Goal: Information Seeking & Learning: Learn about a topic

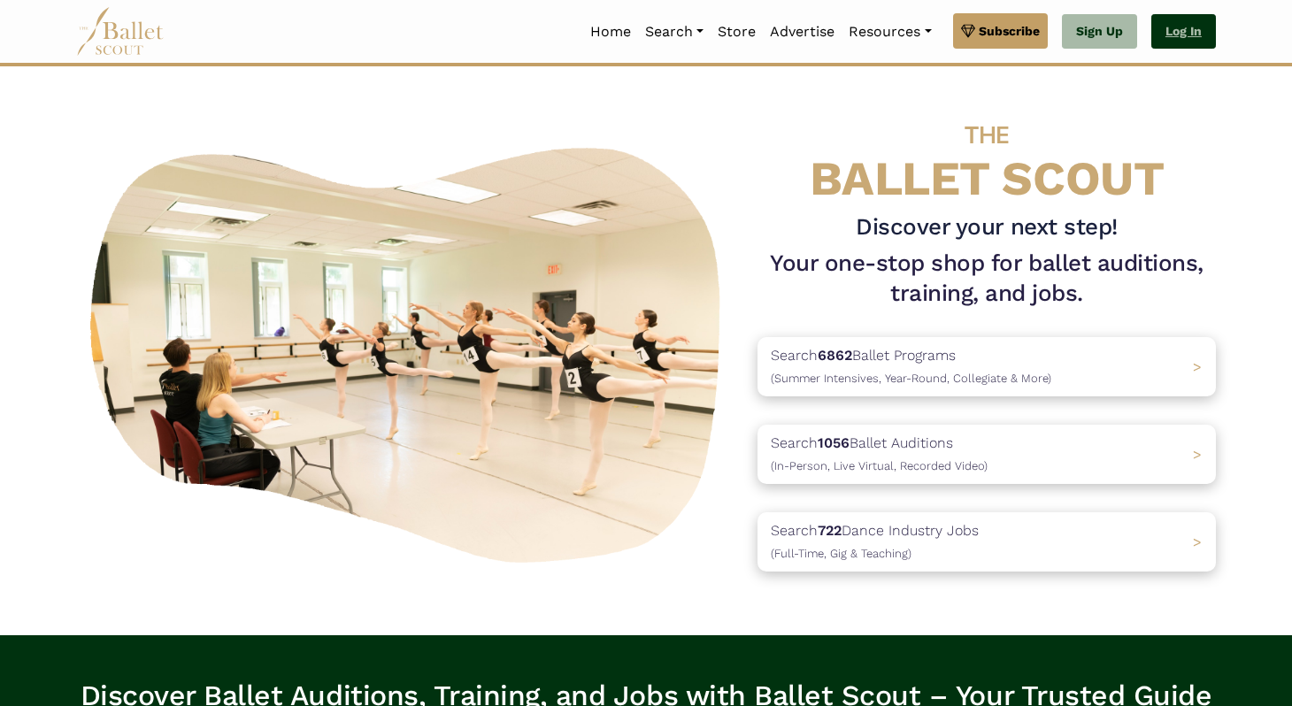
click at [1188, 19] on link "Log In" at bounding box center [1183, 31] width 65 height 35
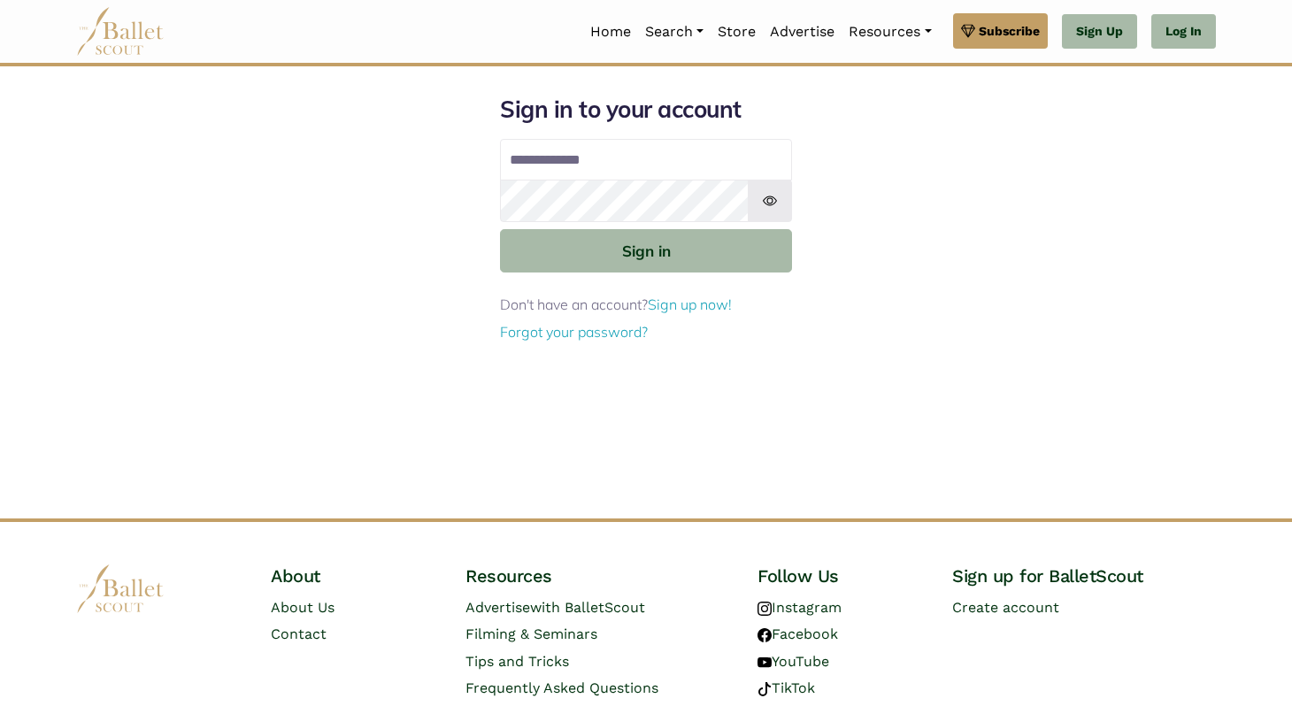
click at [644, 139] on input "Email address" at bounding box center [646, 160] width 292 height 42
click at [640, 162] on input "Email address" at bounding box center [646, 160] width 292 height 42
type input "**********"
click at [500, 229] on button "Sign in" at bounding box center [646, 250] width 292 height 43
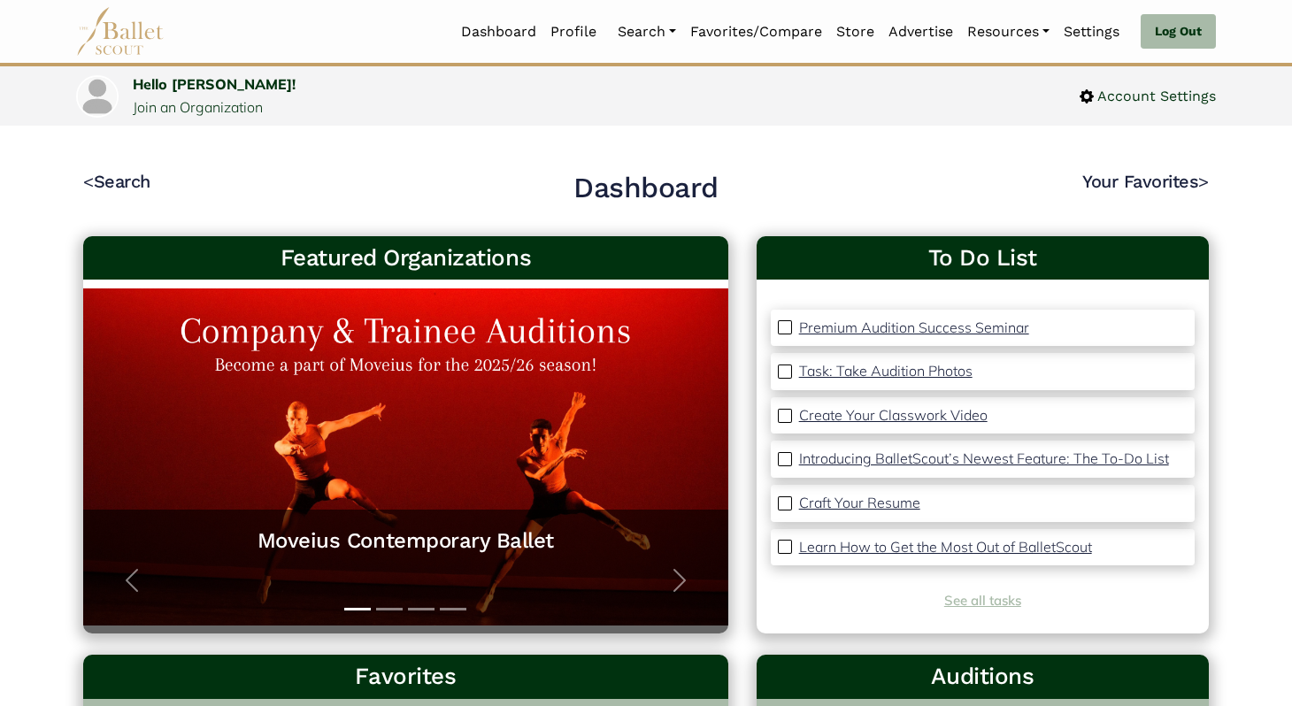
click at [1004, 596] on link "See all tasks" at bounding box center [982, 600] width 77 height 17
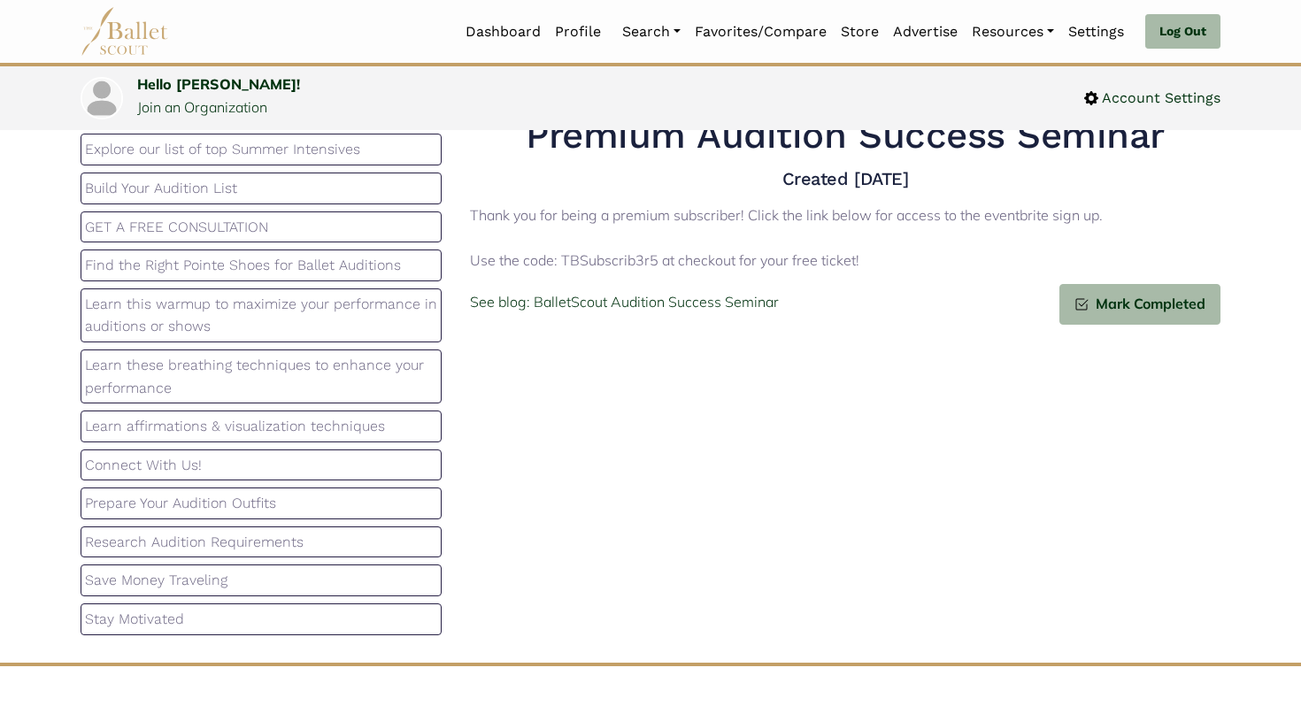
scroll to position [96, 0]
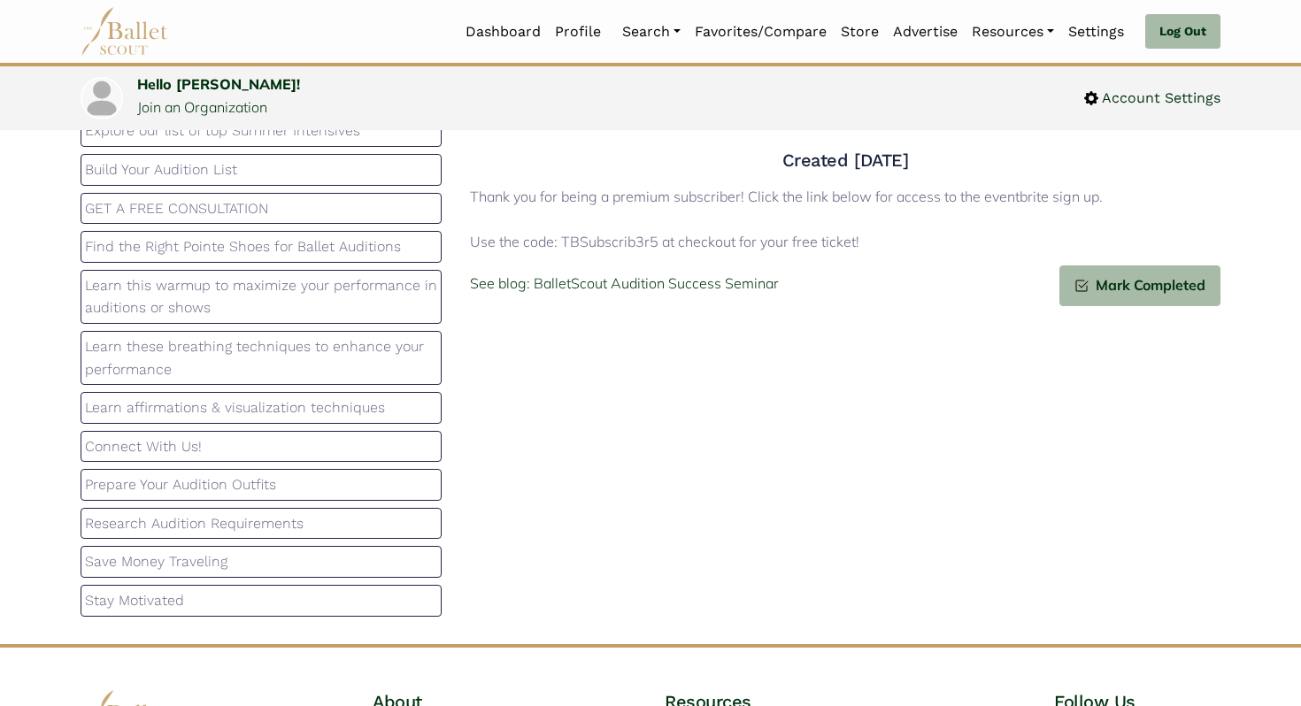
click at [295, 611] on p "Stay Motivated" at bounding box center [261, 600] width 352 height 23
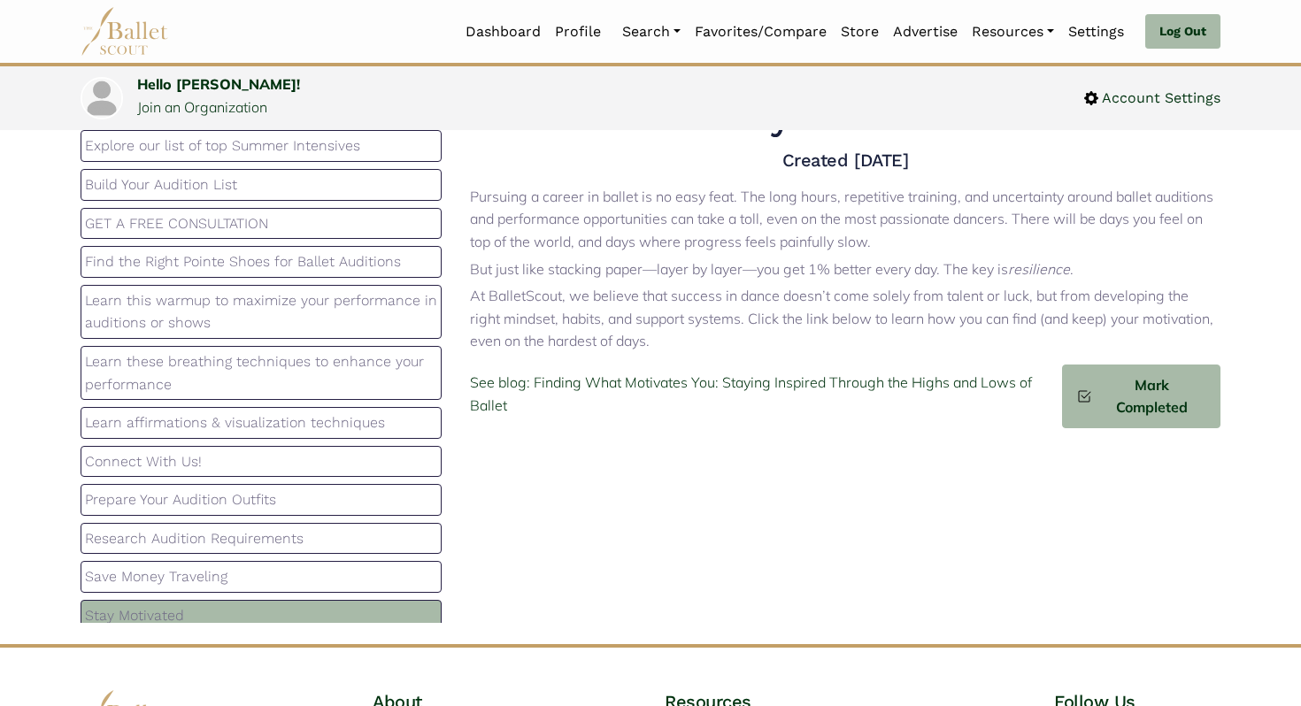
scroll to position [214, 0]
click at [252, 587] on p "Save Money Traveling" at bounding box center [261, 579] width 352 height 23
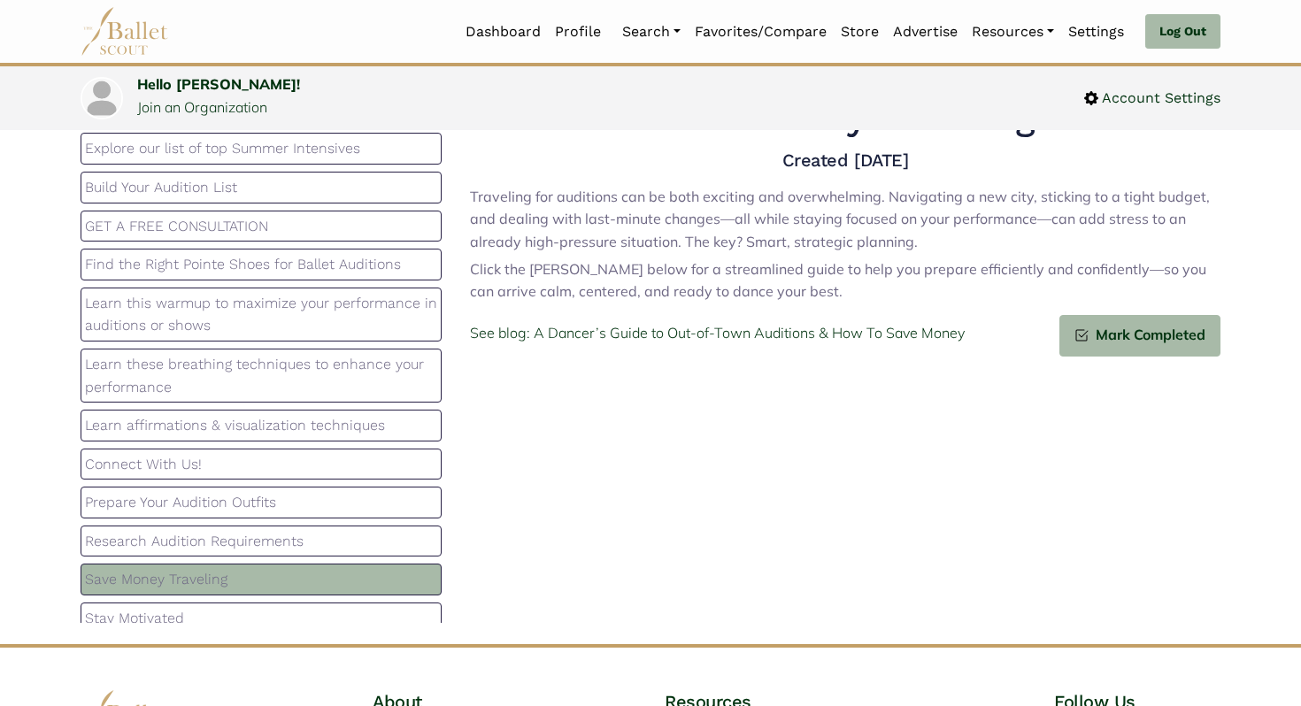
click at [277, 555] on div "Research Audition Requirements" at bounding box center [261, 542] width 361 height 32
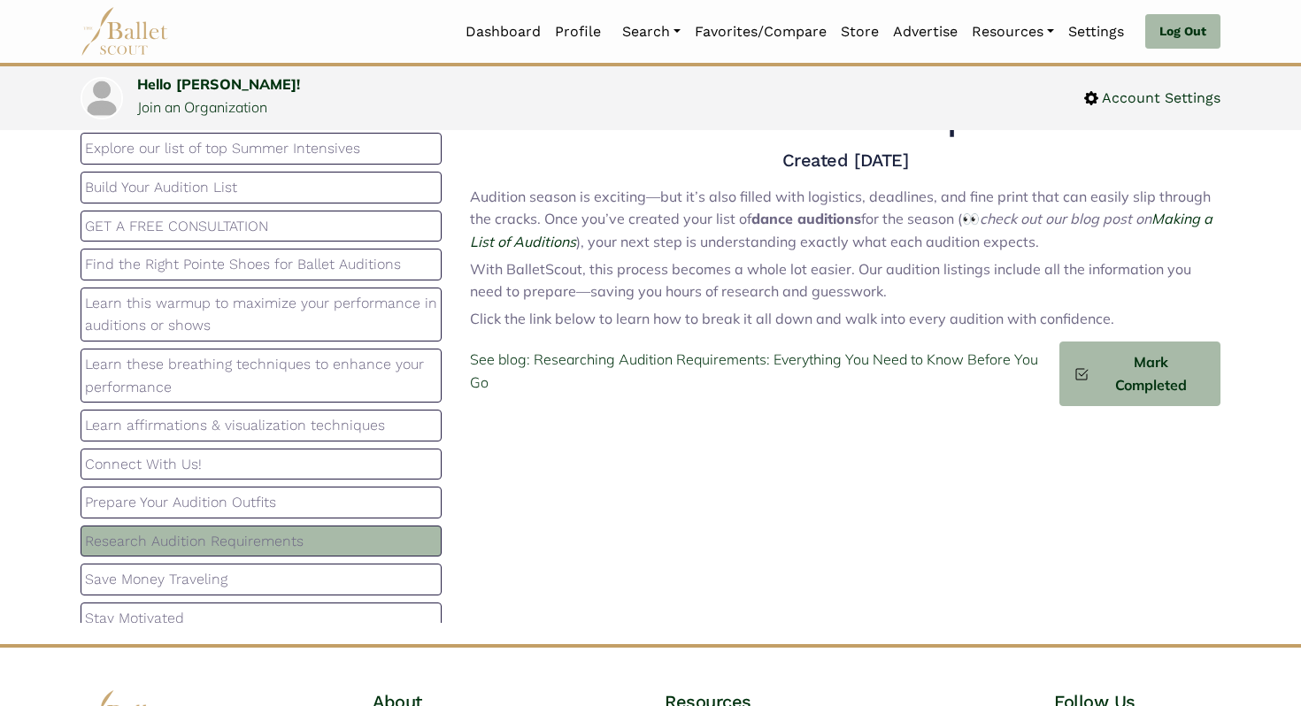
click at [342, 494] on p "Prepare Your Audition Outfits" at bounding box center [261, 502] width 352 height 23
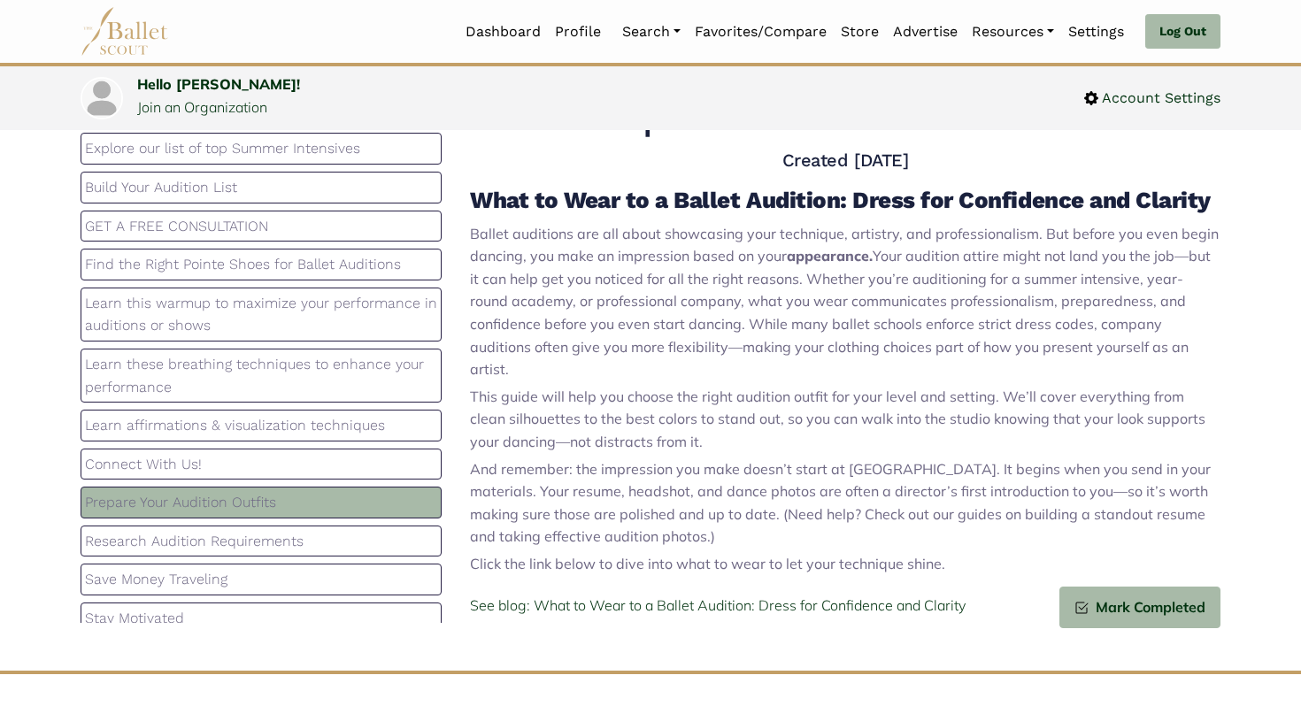
click at [361, 459] on p "Connect With Us!" at bounding box center [261, 464] width 352 height 23
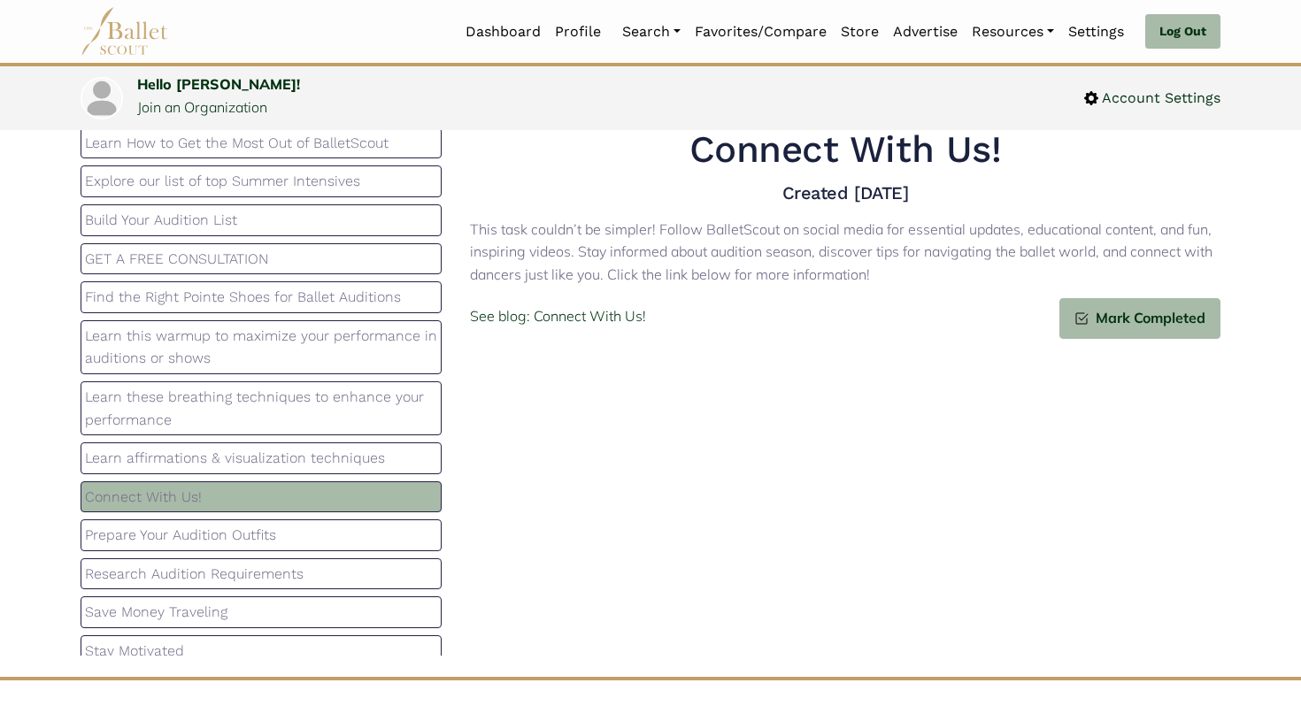
scroll to position [54, 0]
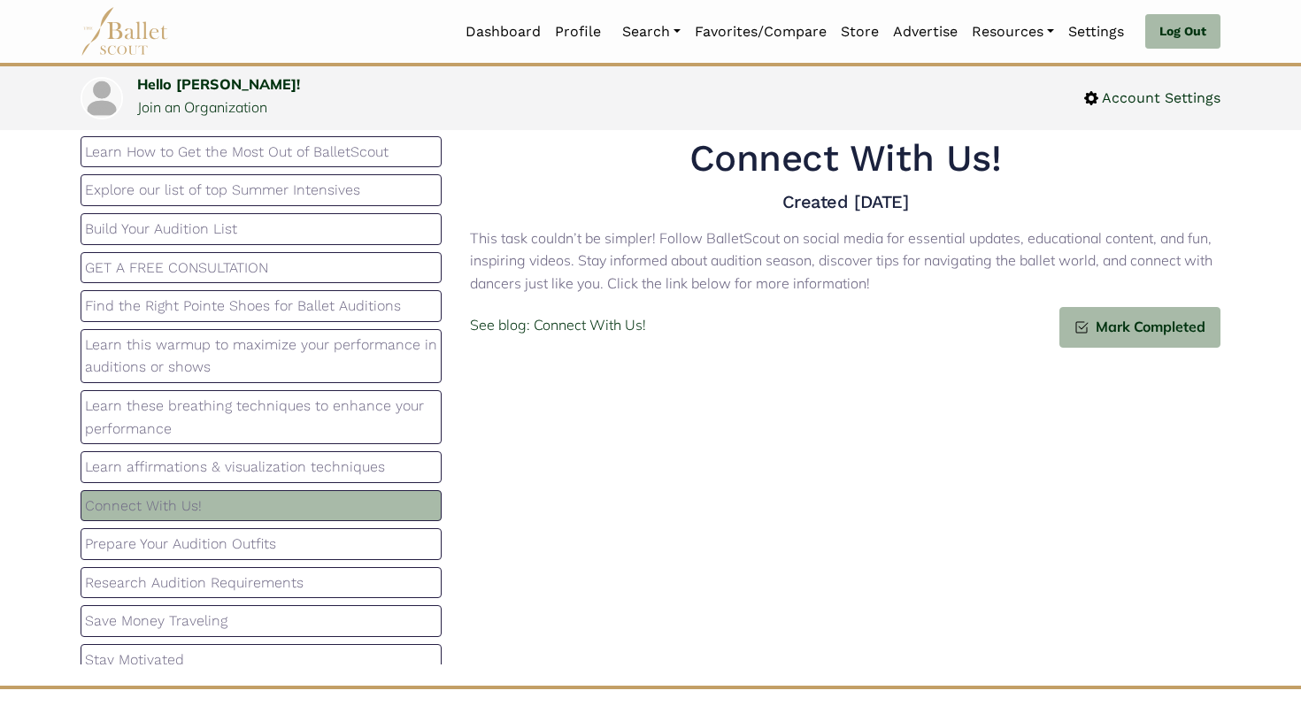
click at [292, 473] on p "Learn affirmations & visualization techniques" at bounding box center [261, 467] width 352 height 23
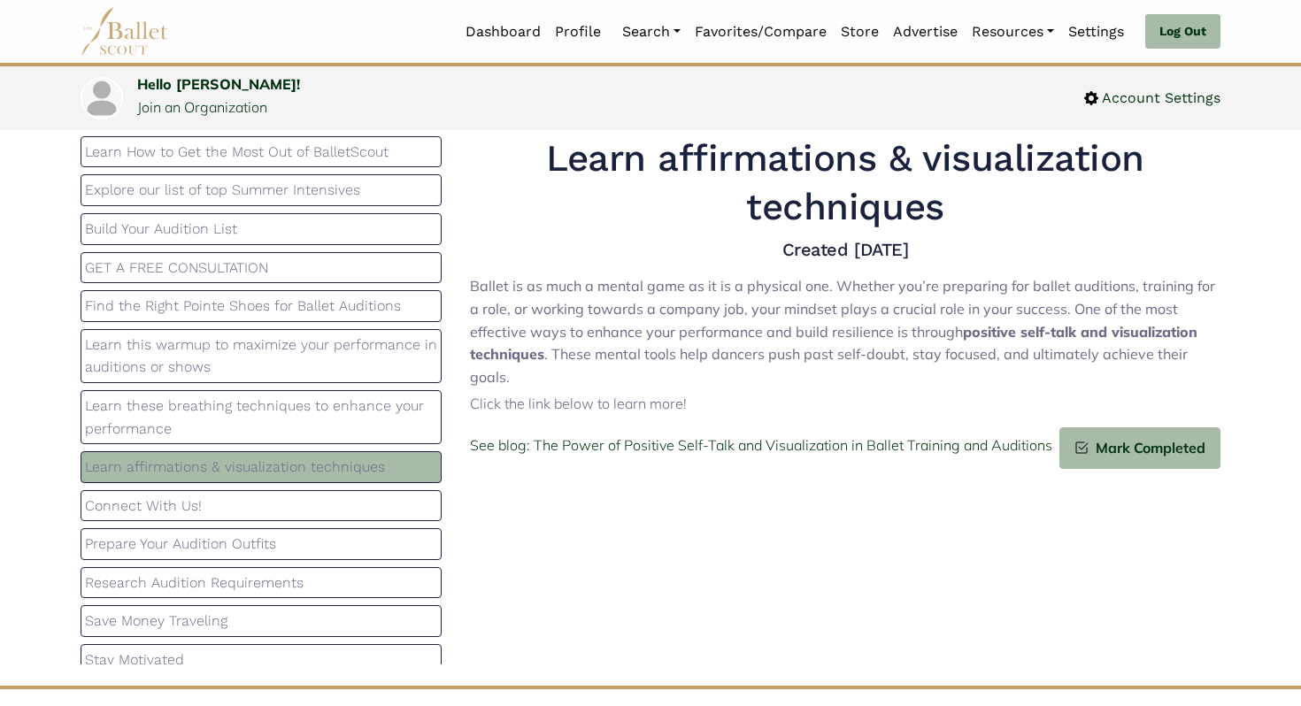
click at [298, 424] on p "Learn these breathing techniques to enhance your performance" at bounding box center [261, 417] width 352 height 45
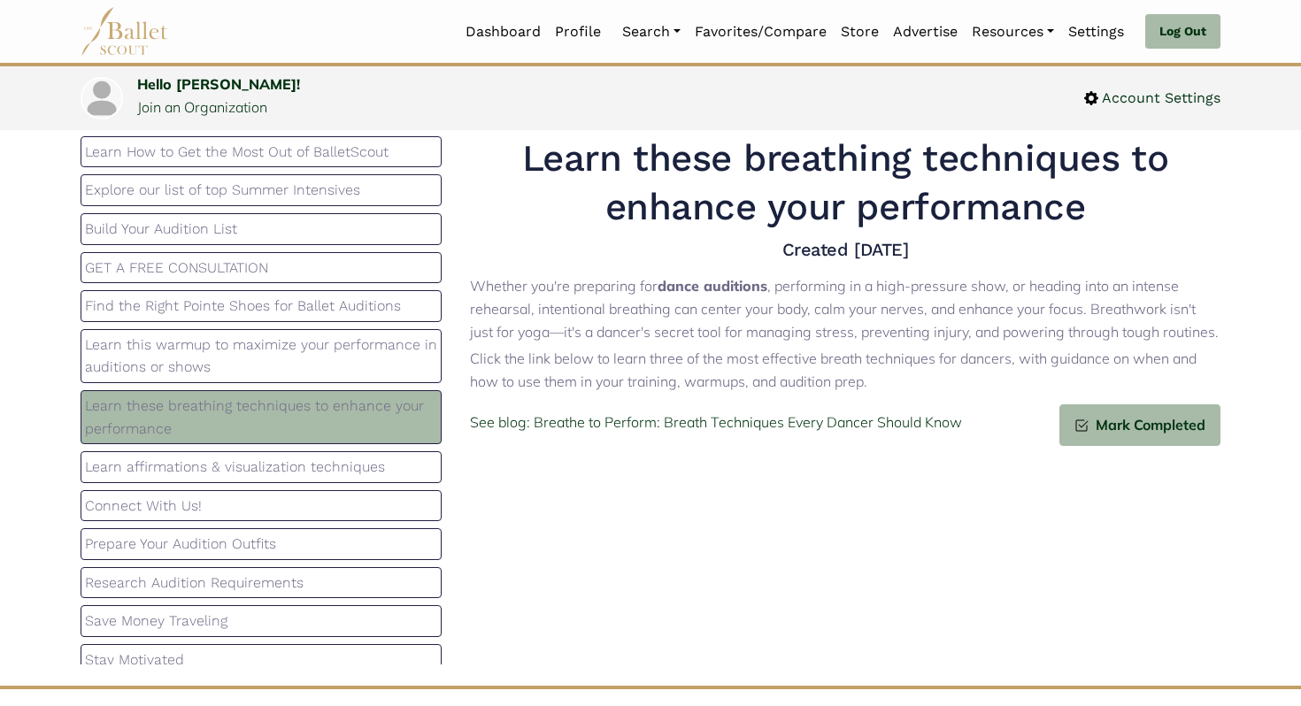
click at [326, 361] on p "Learn this warmup to maximize your performance in auditions or shows" at bounding box center [261, 356] width 352 height 45
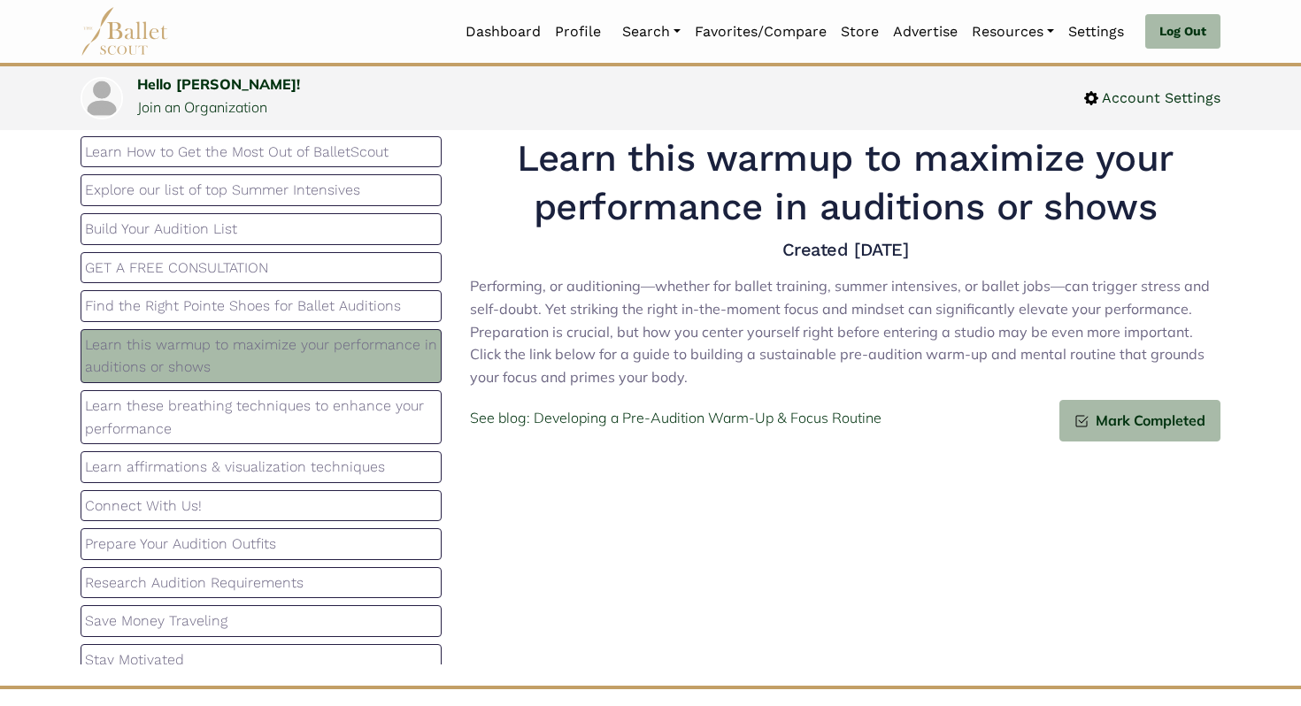
click at [344, 318] on p "Find the Right Pointe Shoes for Ballet Auditions" at bounding box center [261, 306] width 352 height 23
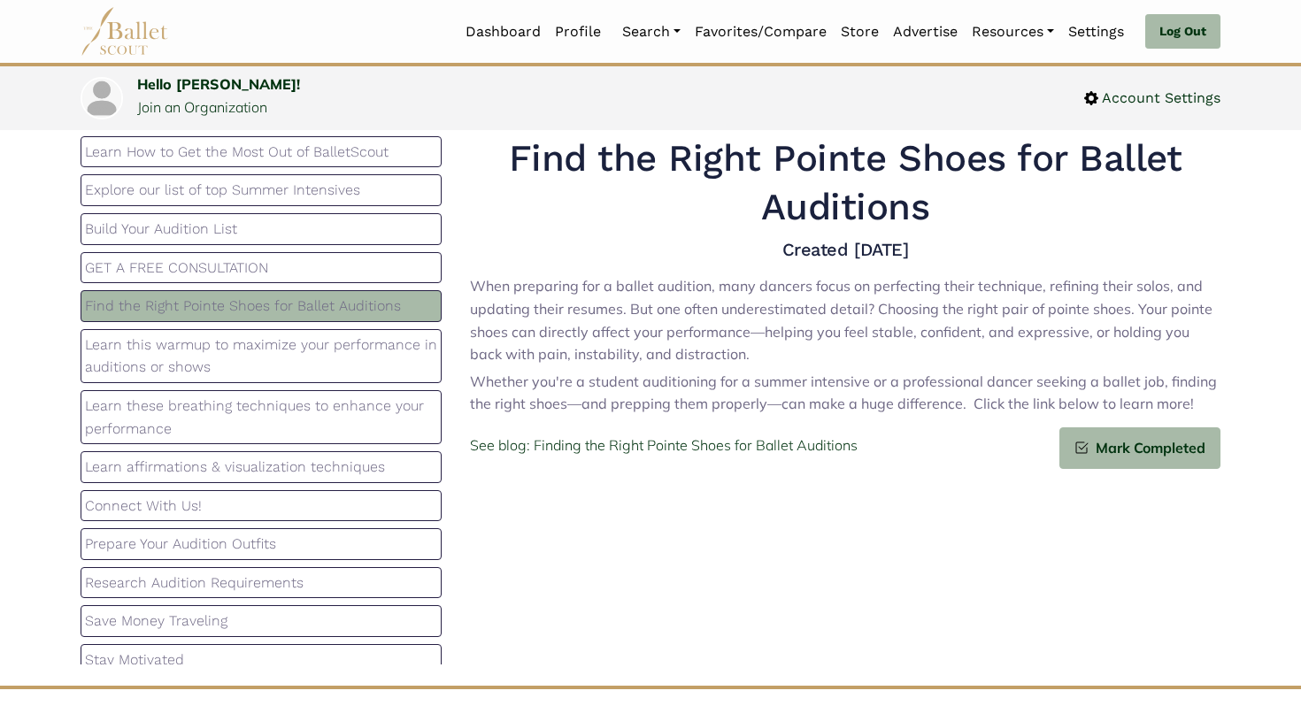
click at [305, 352] on p "Learn this warmup to maximize your performance in auditions or shows" at bounding box center [261, 356] width 352 height 45
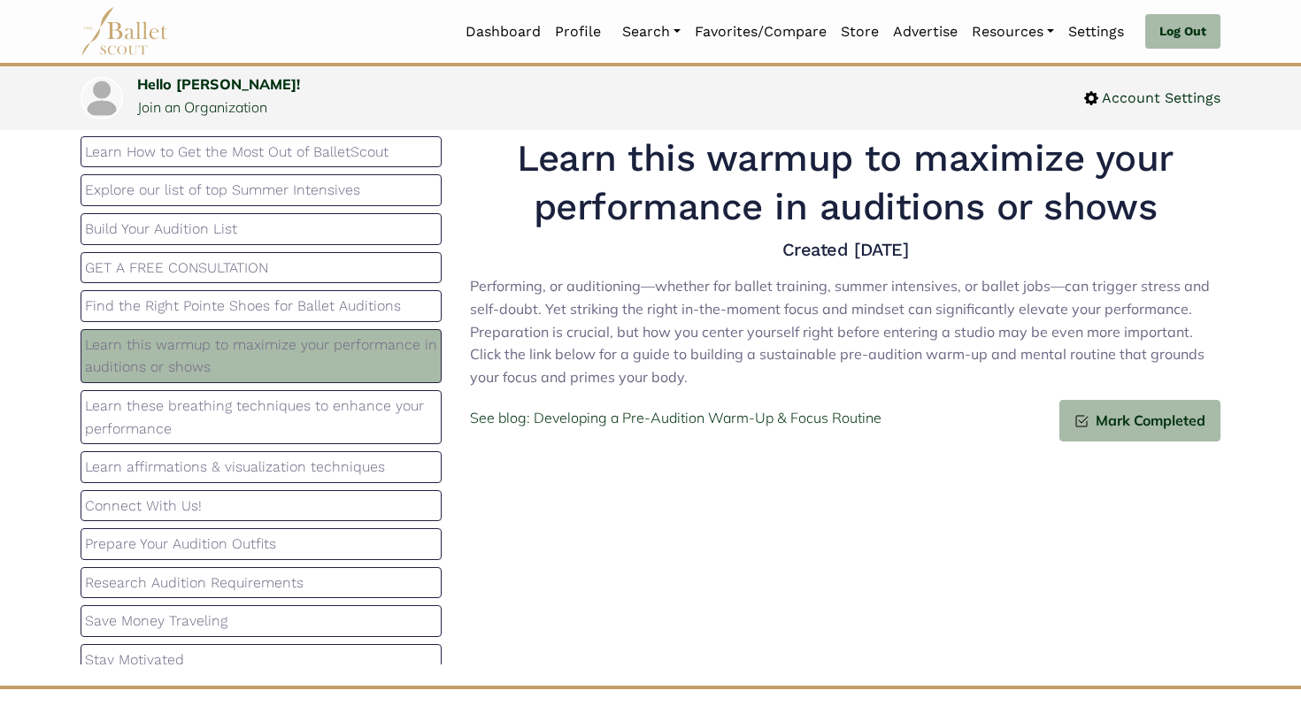
click at [313, 306] on p "Find the Right Pointe Shoes for Ballet Auditions" at bounding box center [261, 306] width 352 height 23
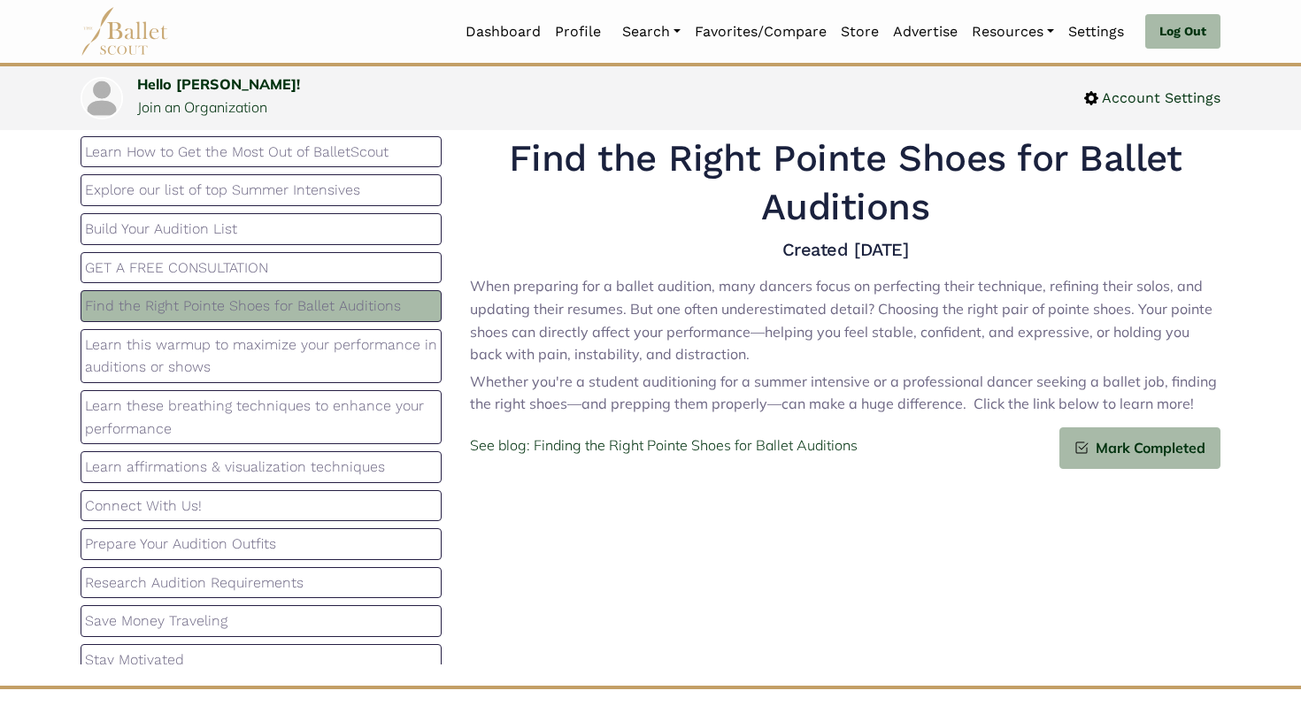
click at [294, 363] on p "Learn this warmup to maximize your performance in auditions or shows" at bounding box center [261, 356] width 352 height 45
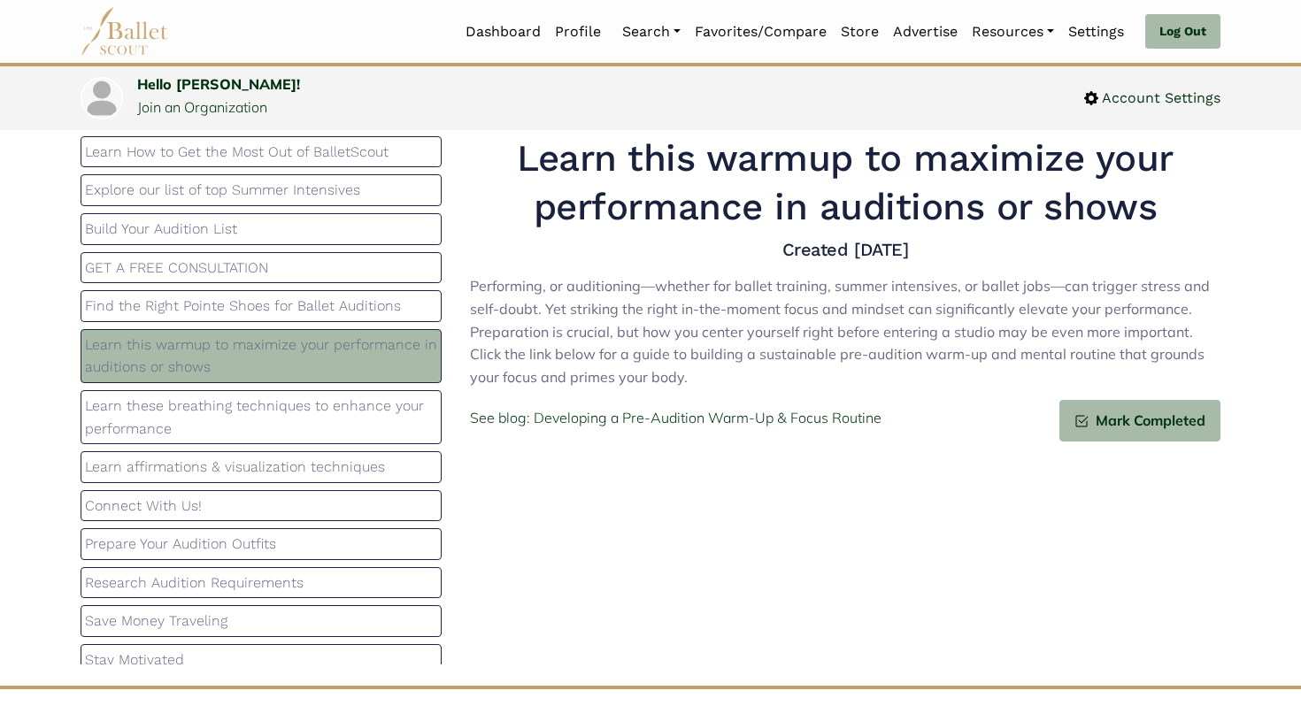
click at [314, 302] on p "Find the Right Pointe Shoes for Ballet Auditions" at bounding box center [261, 306] width 352 height 23
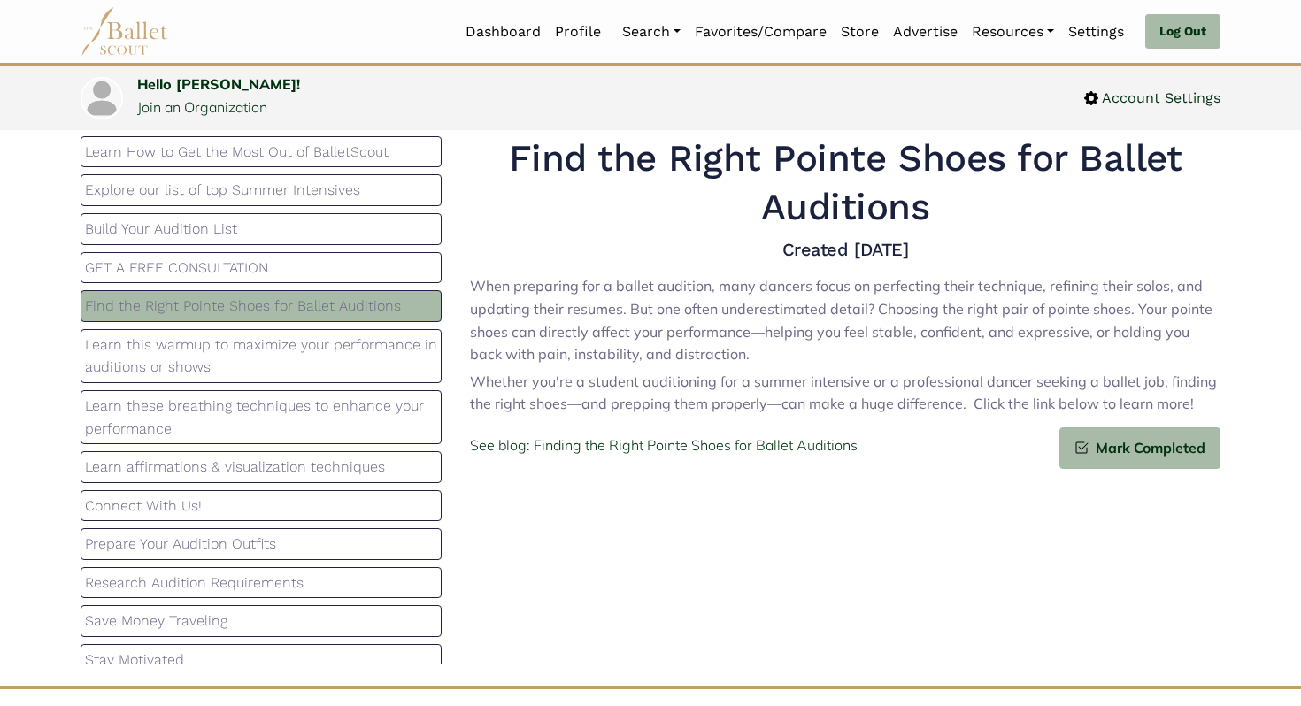
click at [300, 378] on p "Learn this warmup to maximize your performance in auditions or shows" at bounding box center [261, 356] width 352 height 45
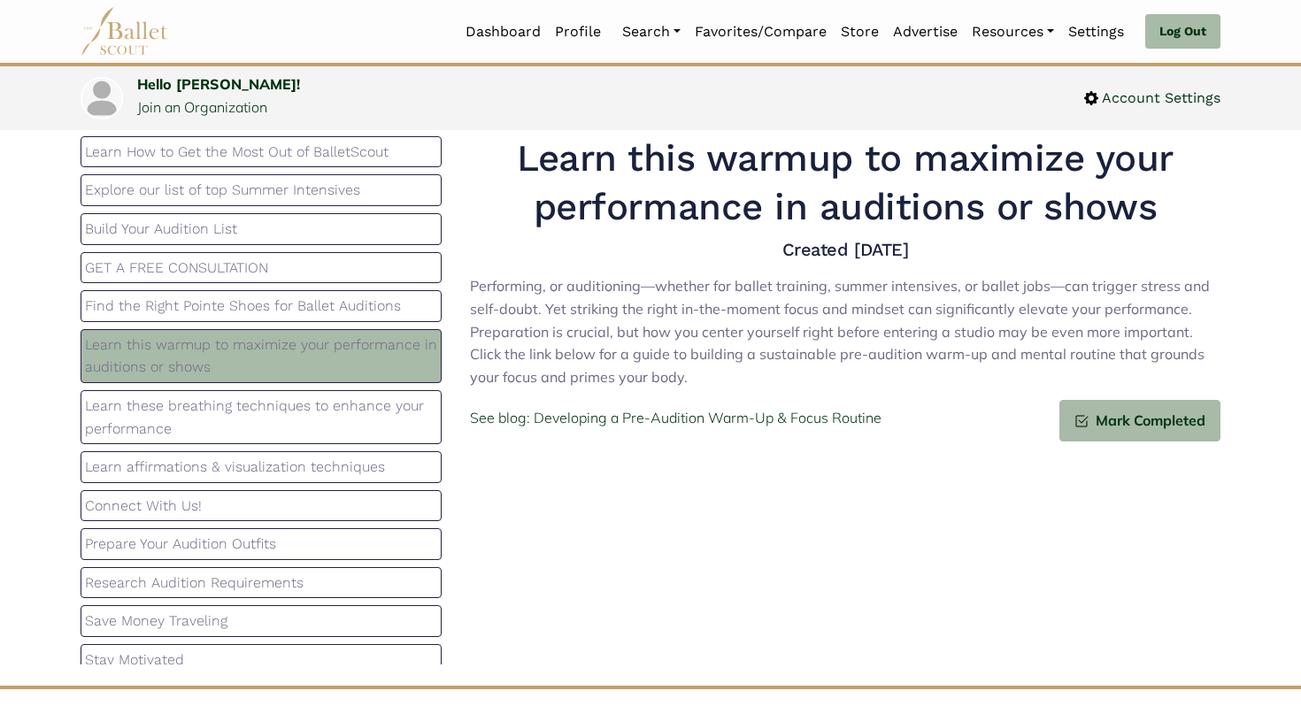
click at [308, 314] on p "Find the Right Pointe Shoes for Ballet Auditions" at bounding box center [261, 306] width 352 height 23
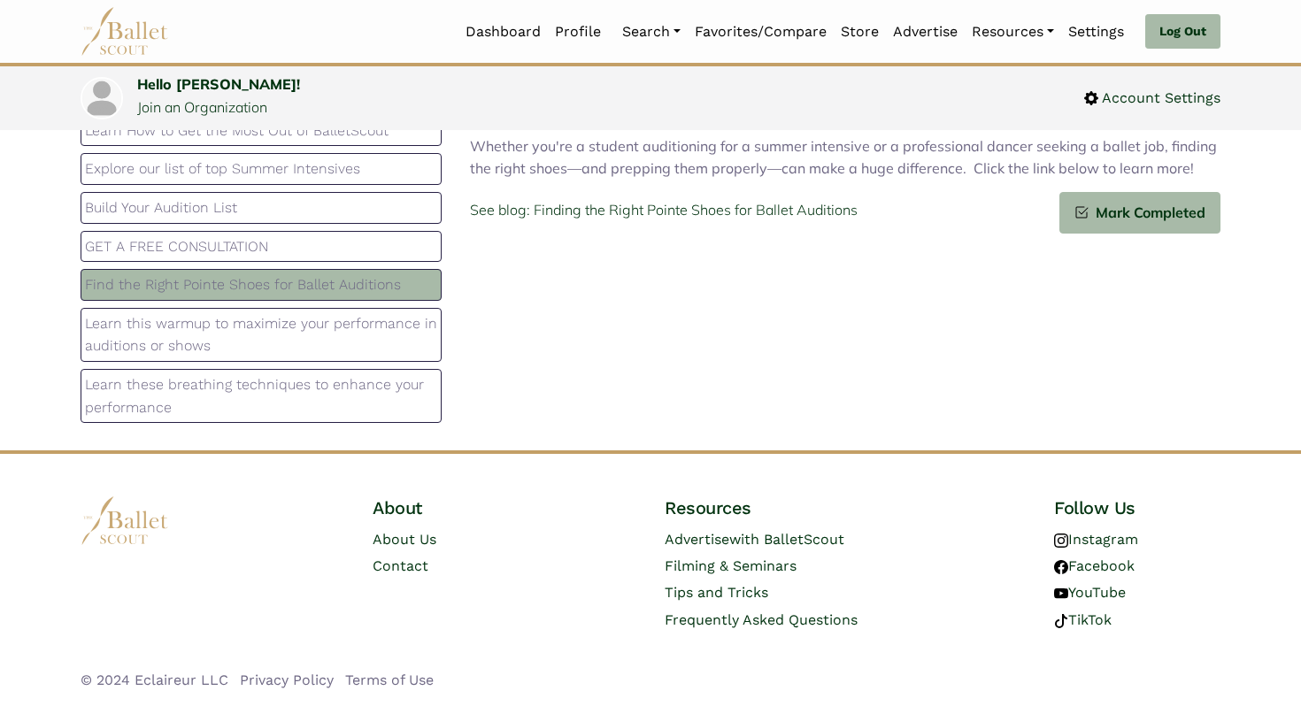
scroll to position [0, 0]
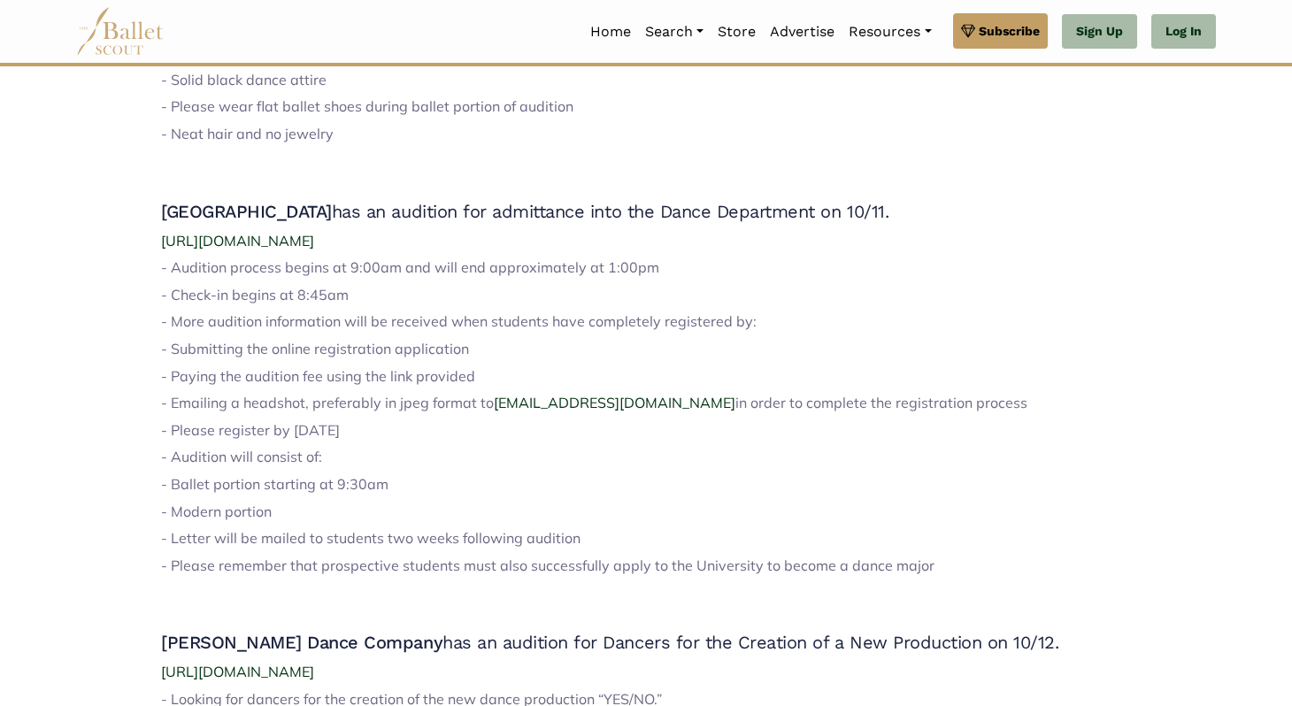
scroll to position [1393, 0]
